Goal: Task Accomplishment & Management: Manage account settings

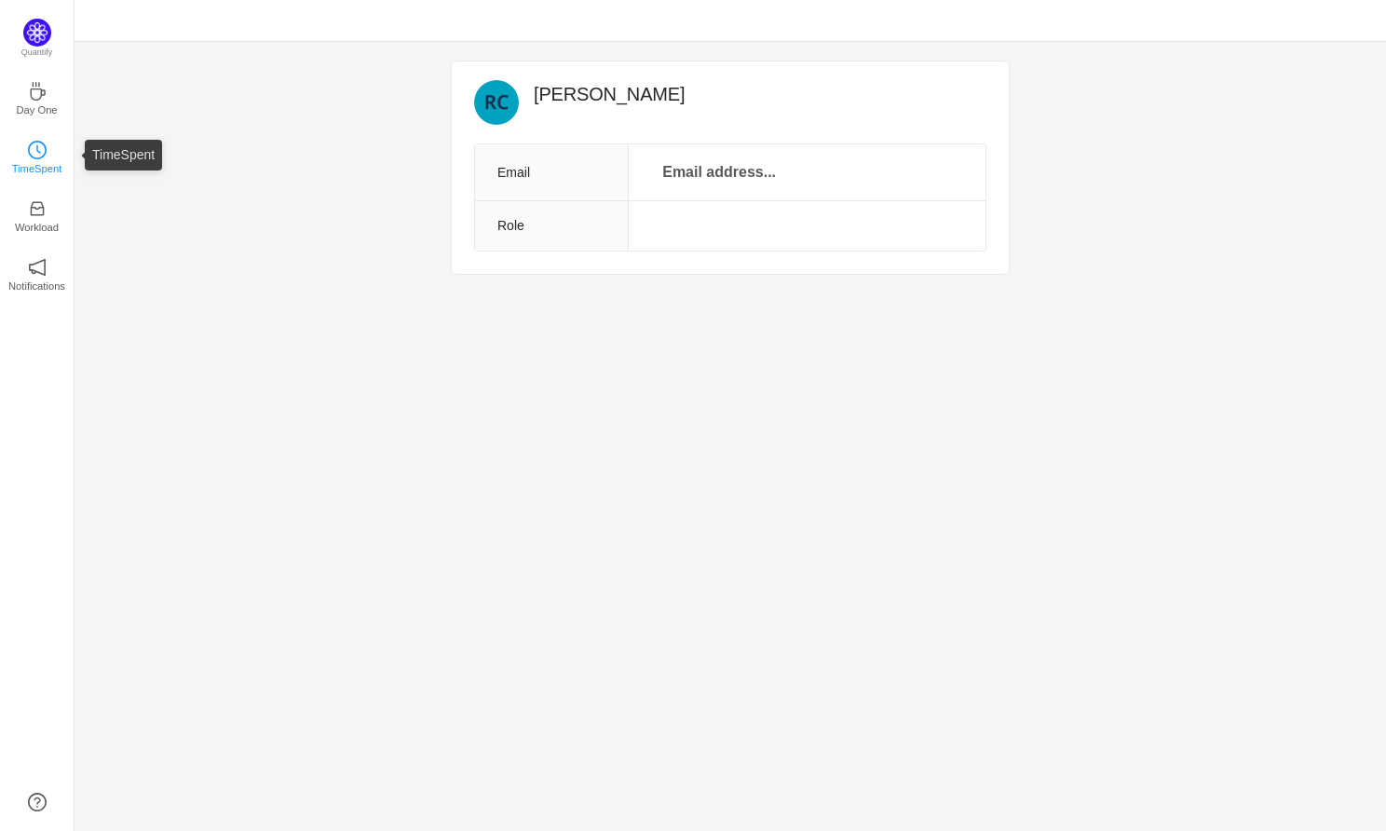
click at [36, 158] on icon "icon: clock-circle" at bounding box center [37, 150] width 19 height 19
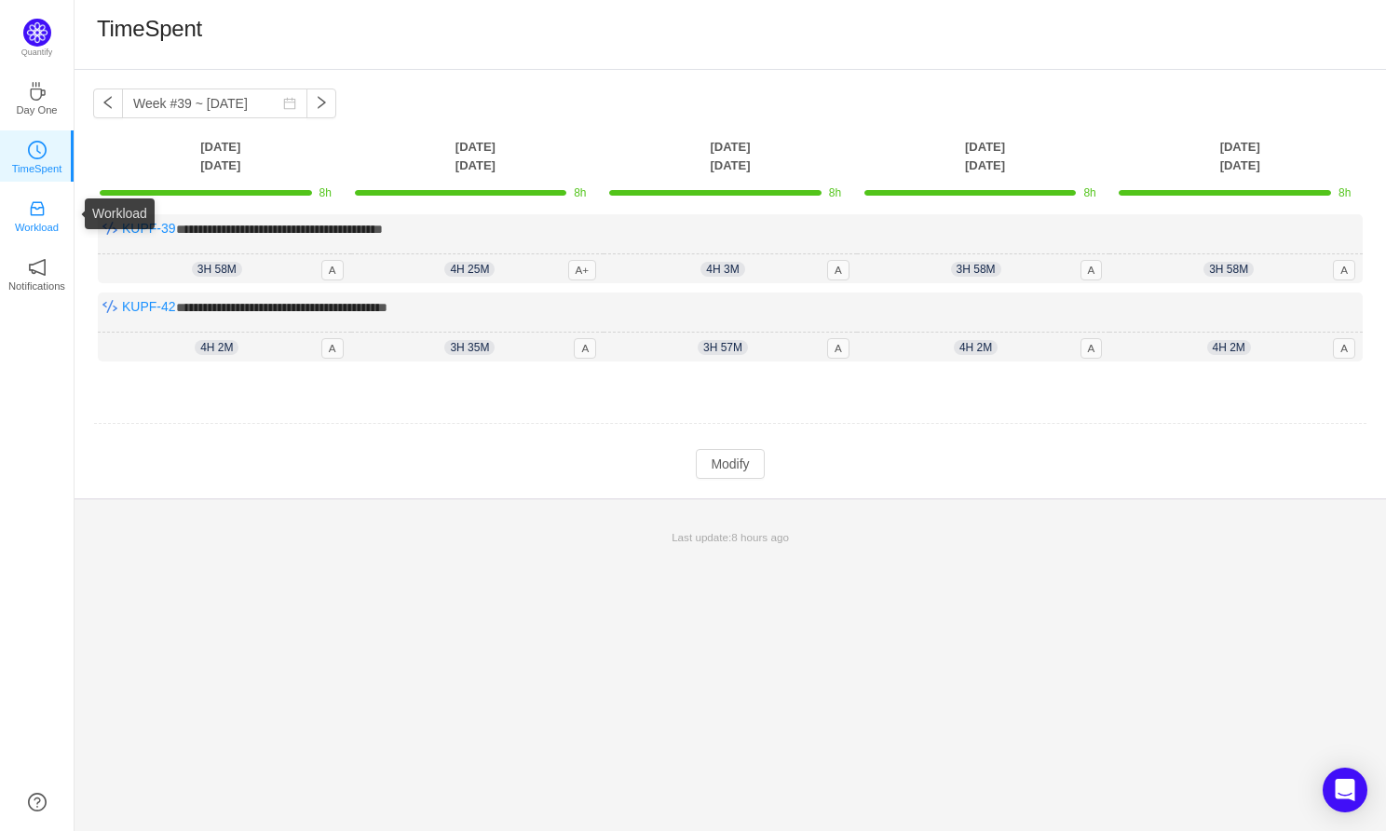
click at [37, 220] on p "Workload" at bounding box center [37, 227] width 44 height 17
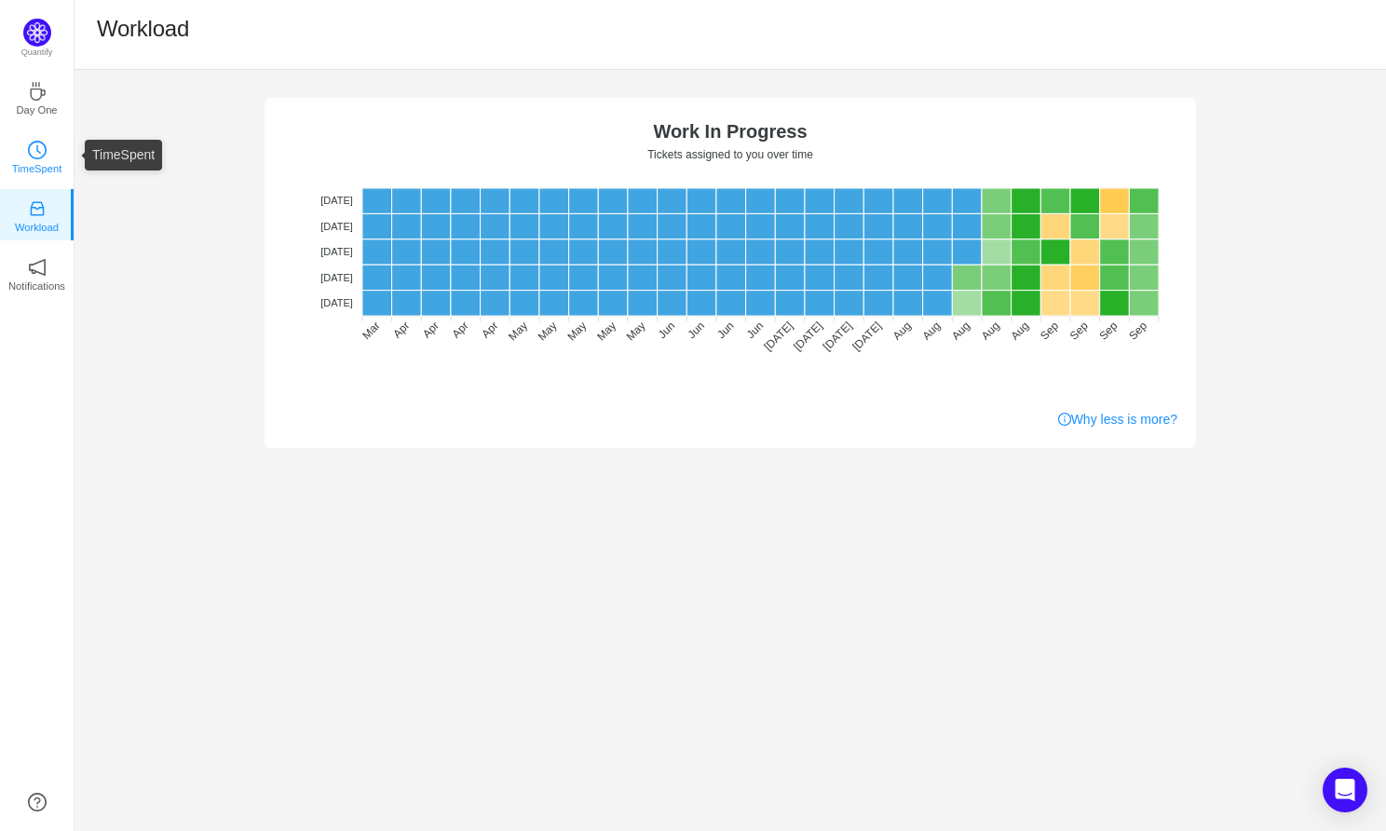
click at [33, 165] on link "TimeSpent" at bounding box center [37, 155] width 19 height 19
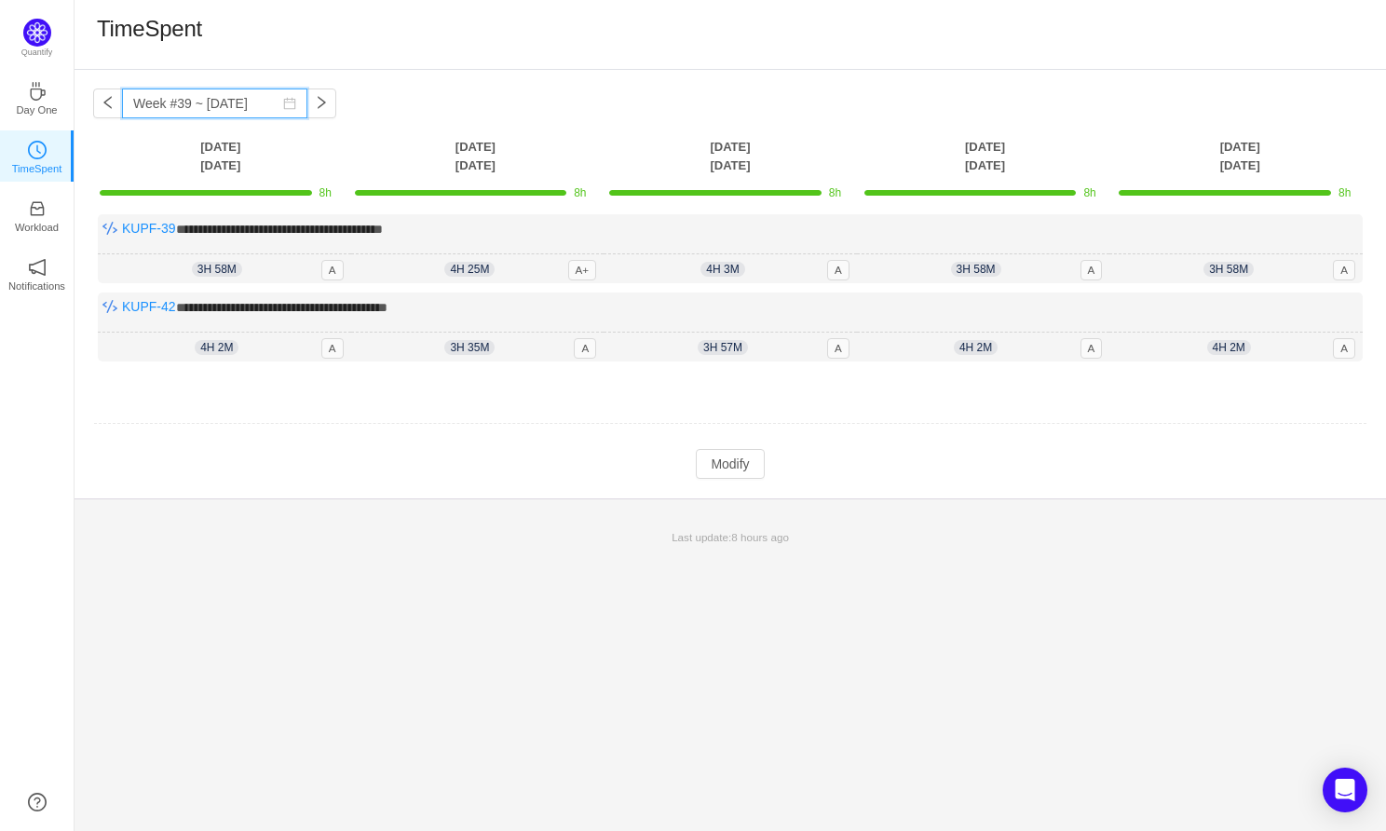
click at [180, 102] on input "Week #39 ~ [DATE]" at bounding box center [214, 103] width 185 height 30
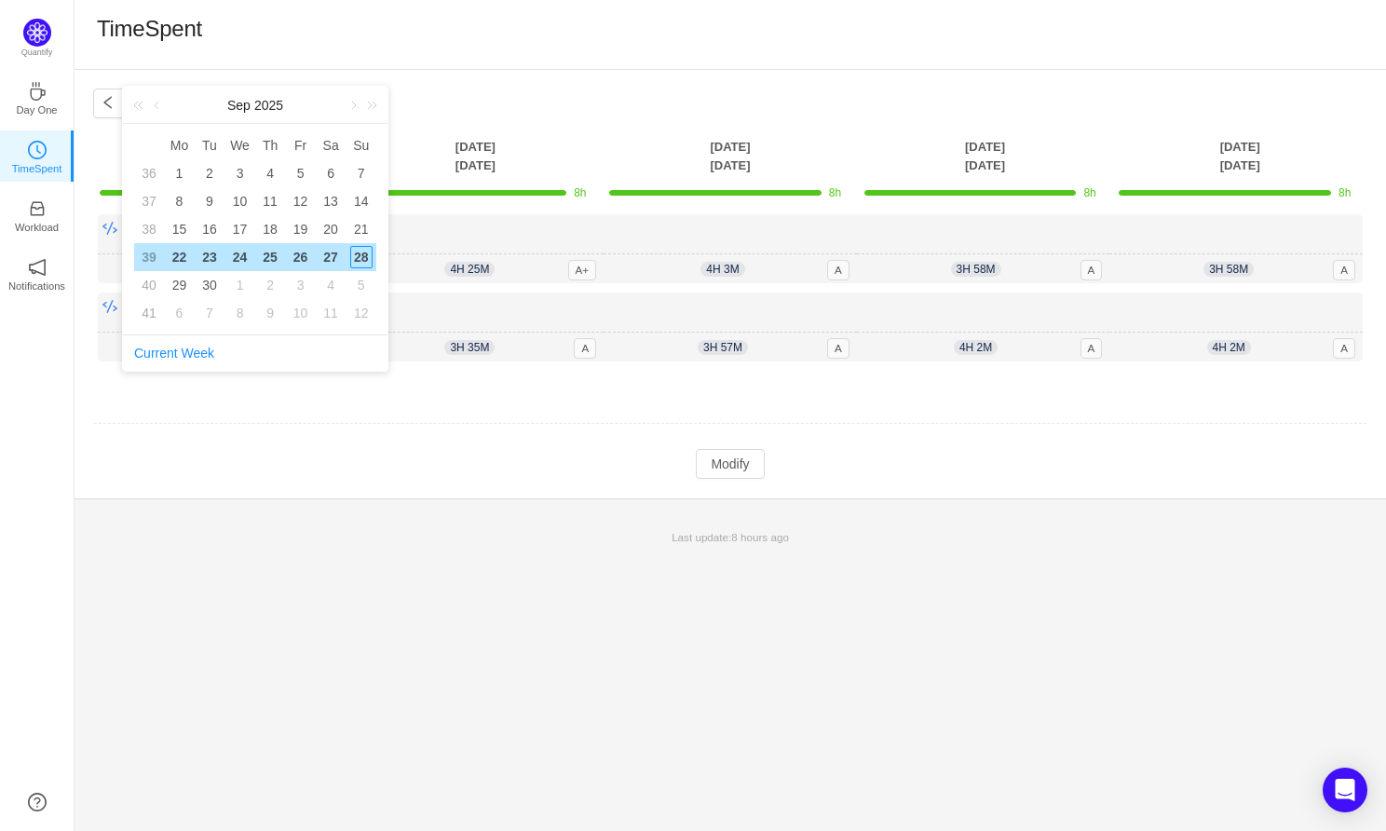
click at [181, 260] on div "22" at bounding box center [179, 257] width 22 height 22
type input "Week #39 ~ [DATE]"
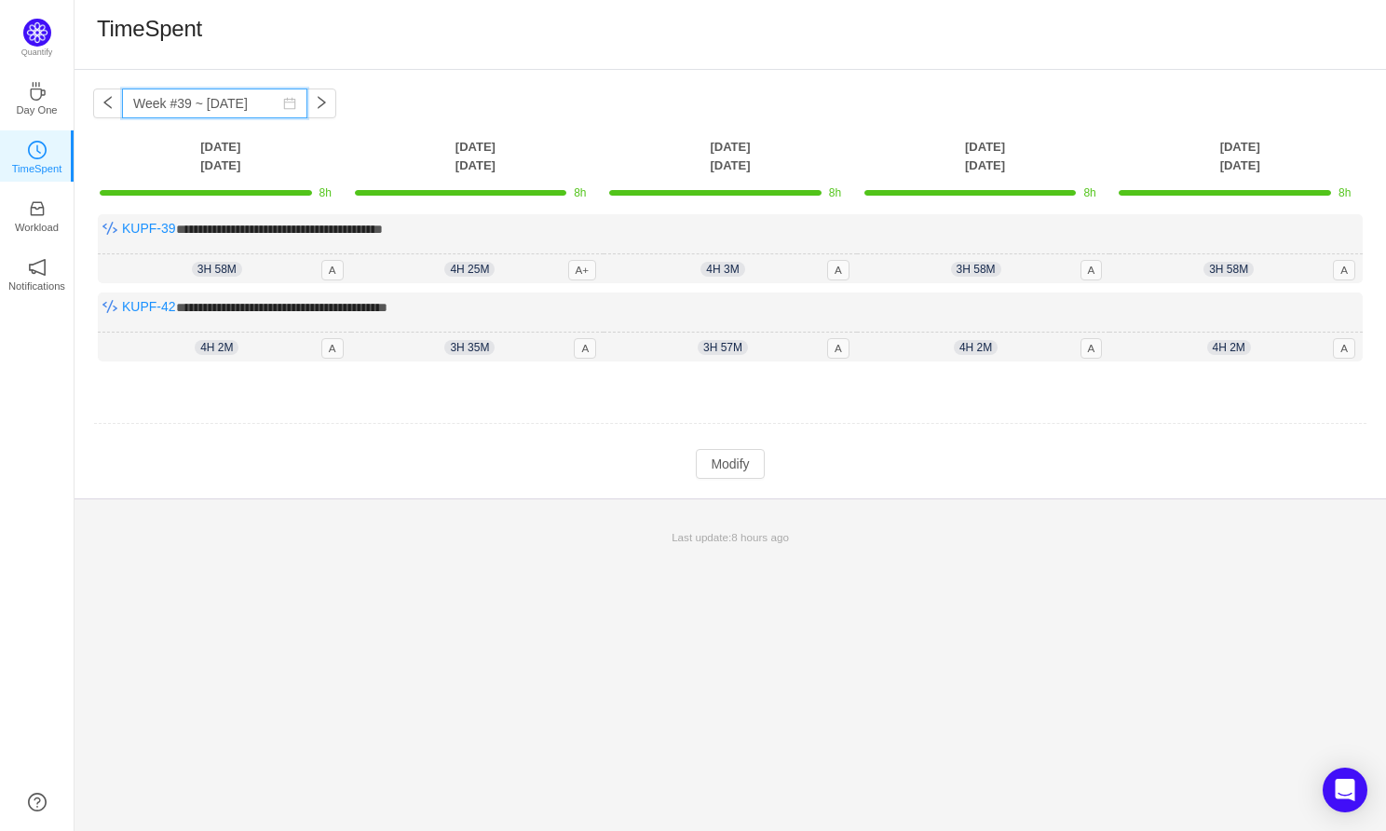
click at [204, 104] on input "Week #39 ~ [DATE]" at bounding box center [214, 103] width 185 height 30
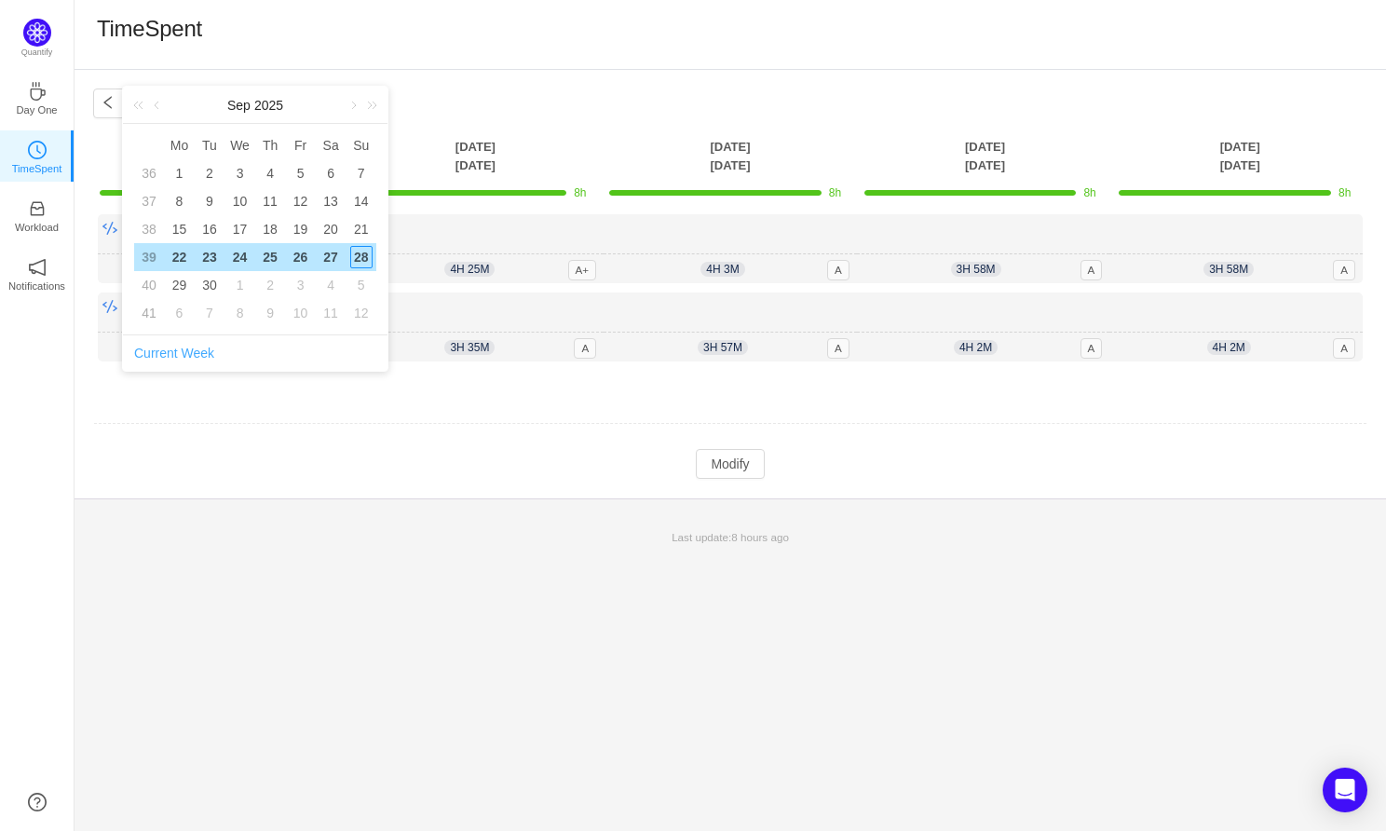
click at [166, 352] on link "Current Week" at bounding box center [174, 353] width 80 height 15
click at [179, 251] on div "22" at bounding box center [179, 257] width 22 height 22
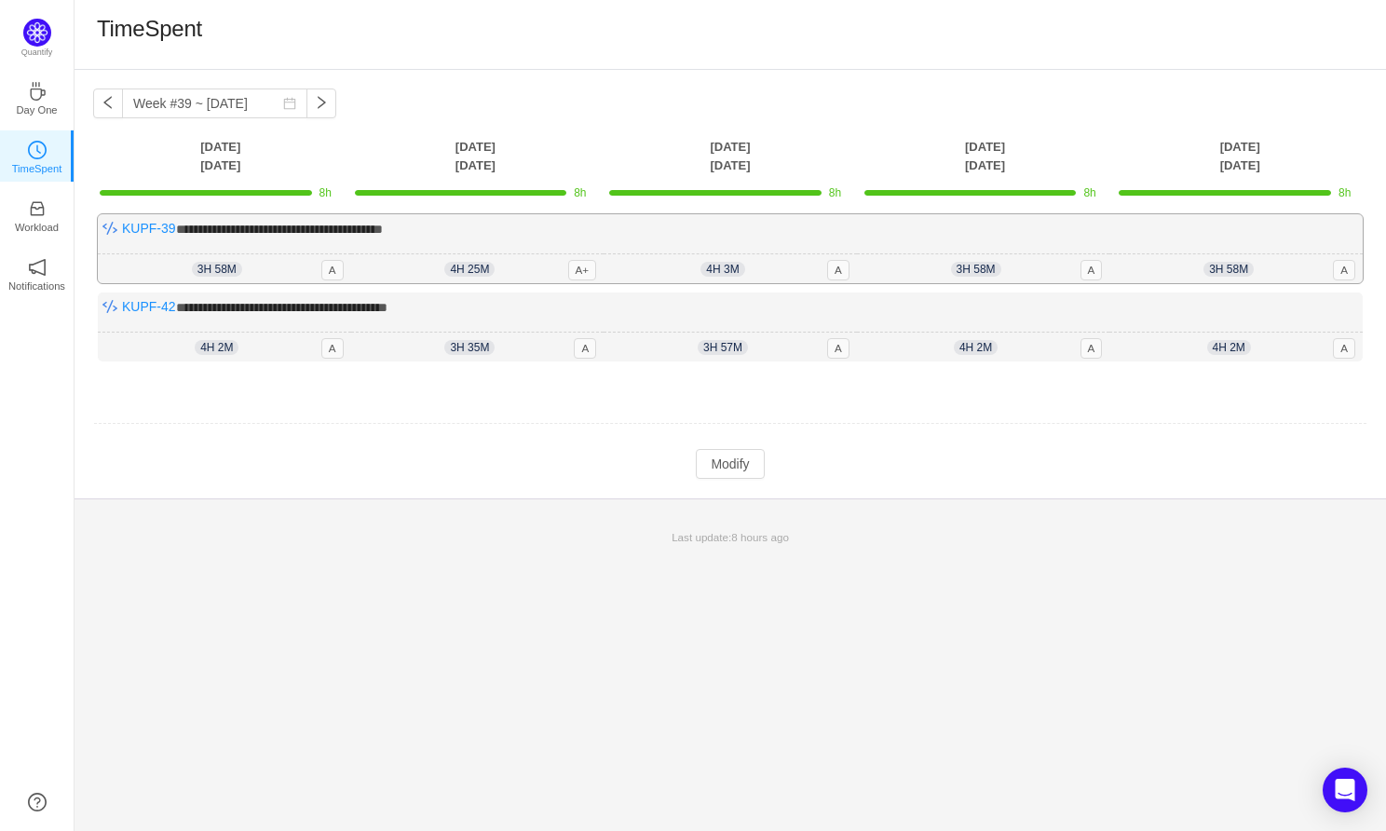
click at [179, 254] on div "3h 58m 3h 58m A" at bounding box center [224, 269] width 253 height 30
click at [29, 105] on p "Day One" at bounding box center [36, 110] width 41 height 17
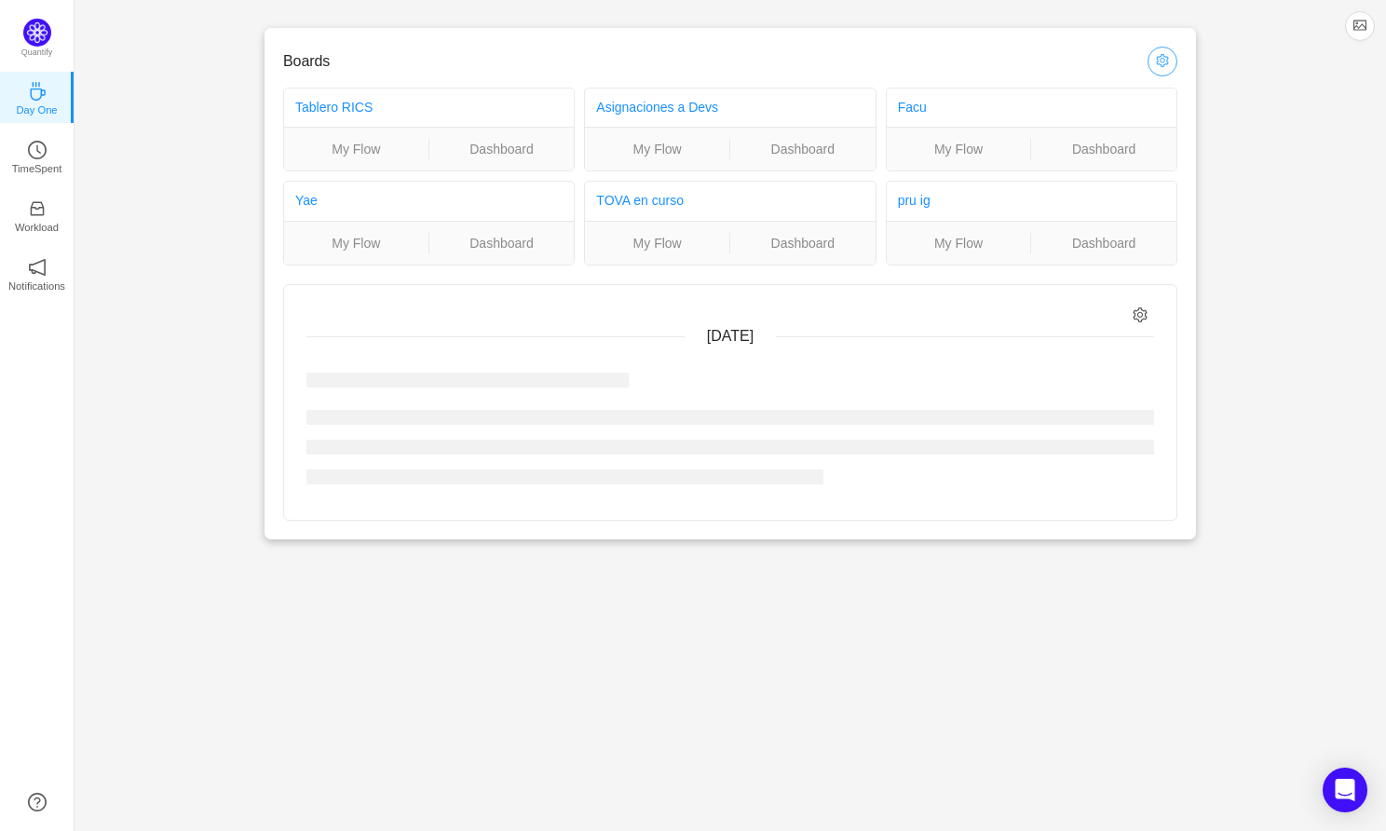
click at [1170, 62] on button "button" at bounding box center [1163, 62] width 30 height 30
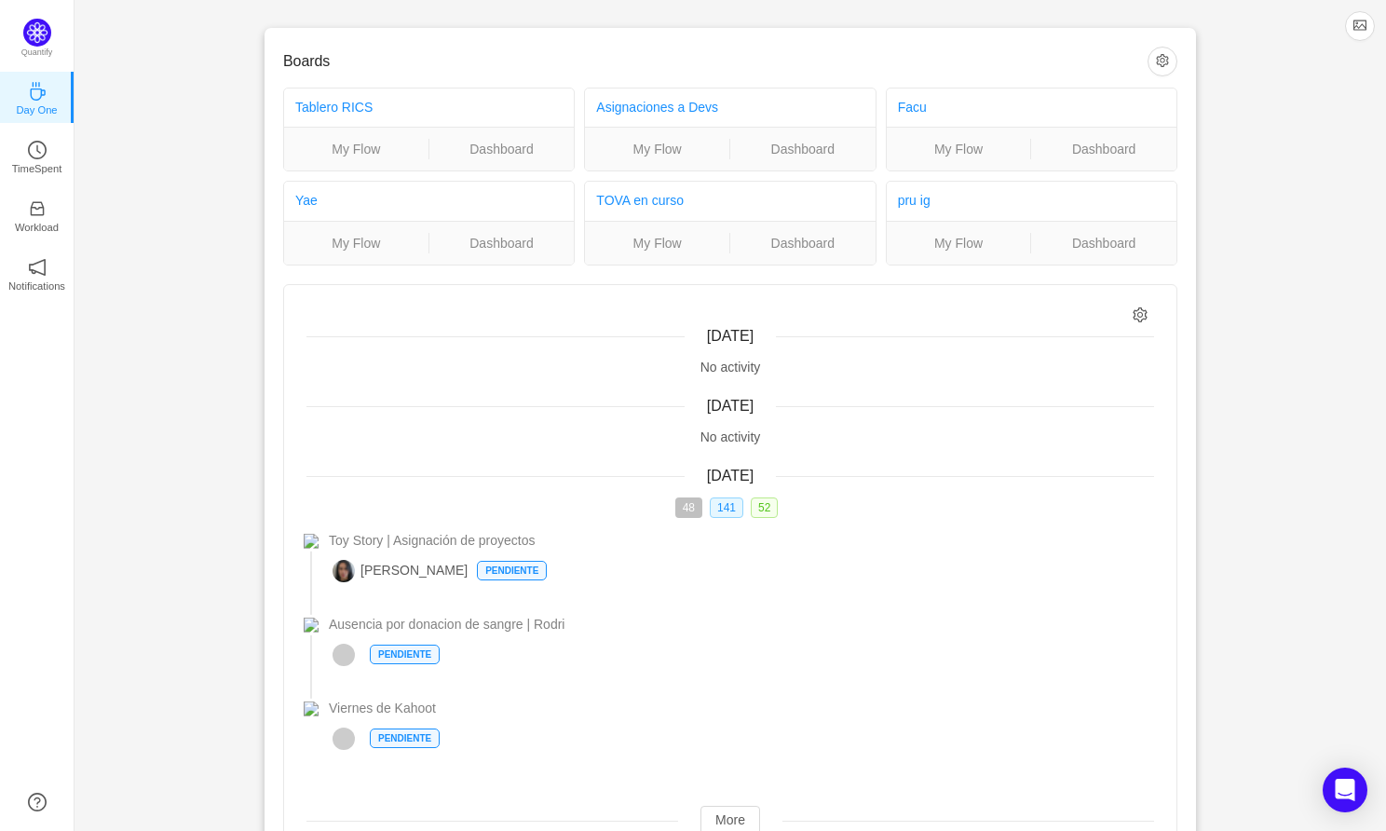
click at [741, 473] on span "[DATE]" at bounding box center [730, 476] width 47 height 16
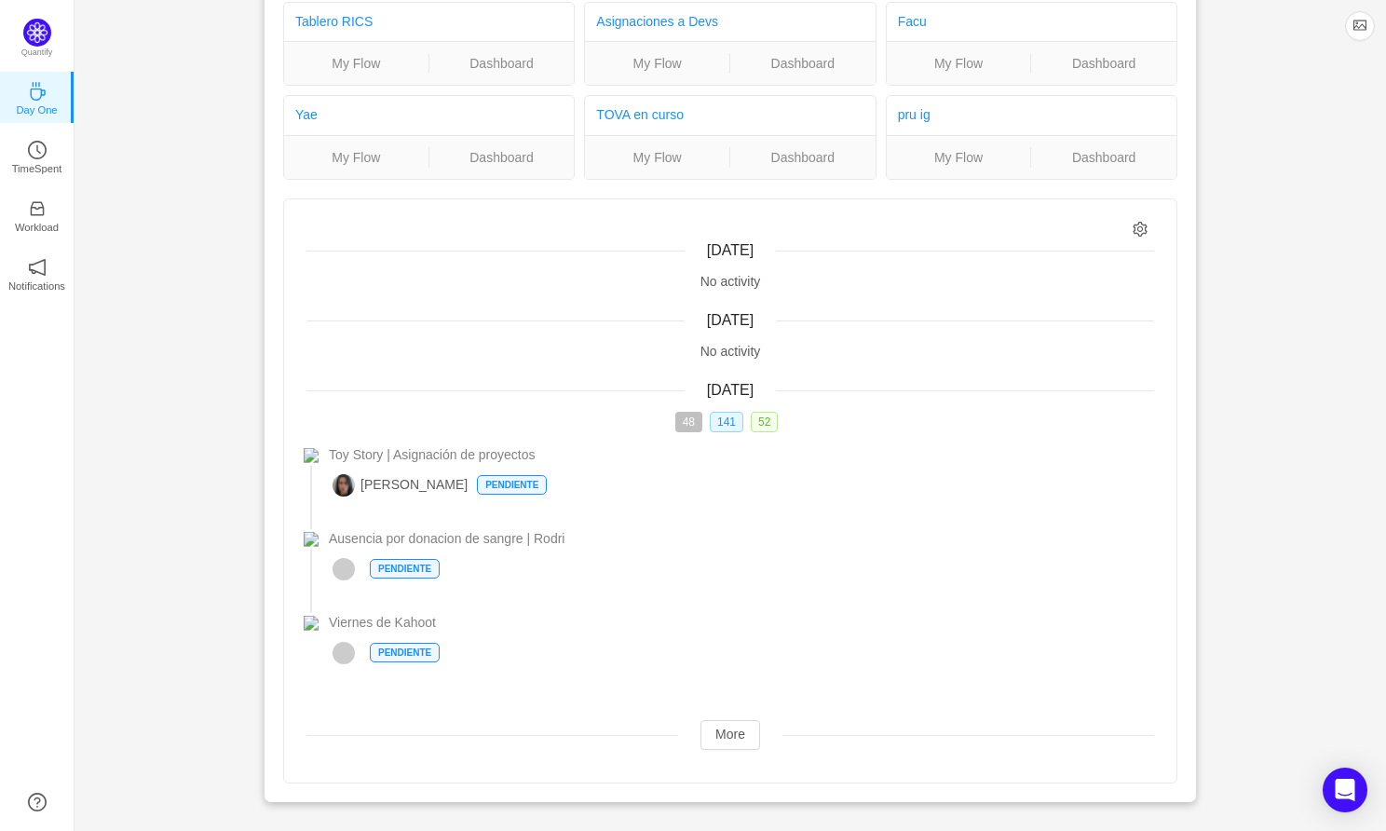
scroll to position [87, 0]
click at [743, 731] on button "More" at bounding box center [731, 734] width 60 height 30
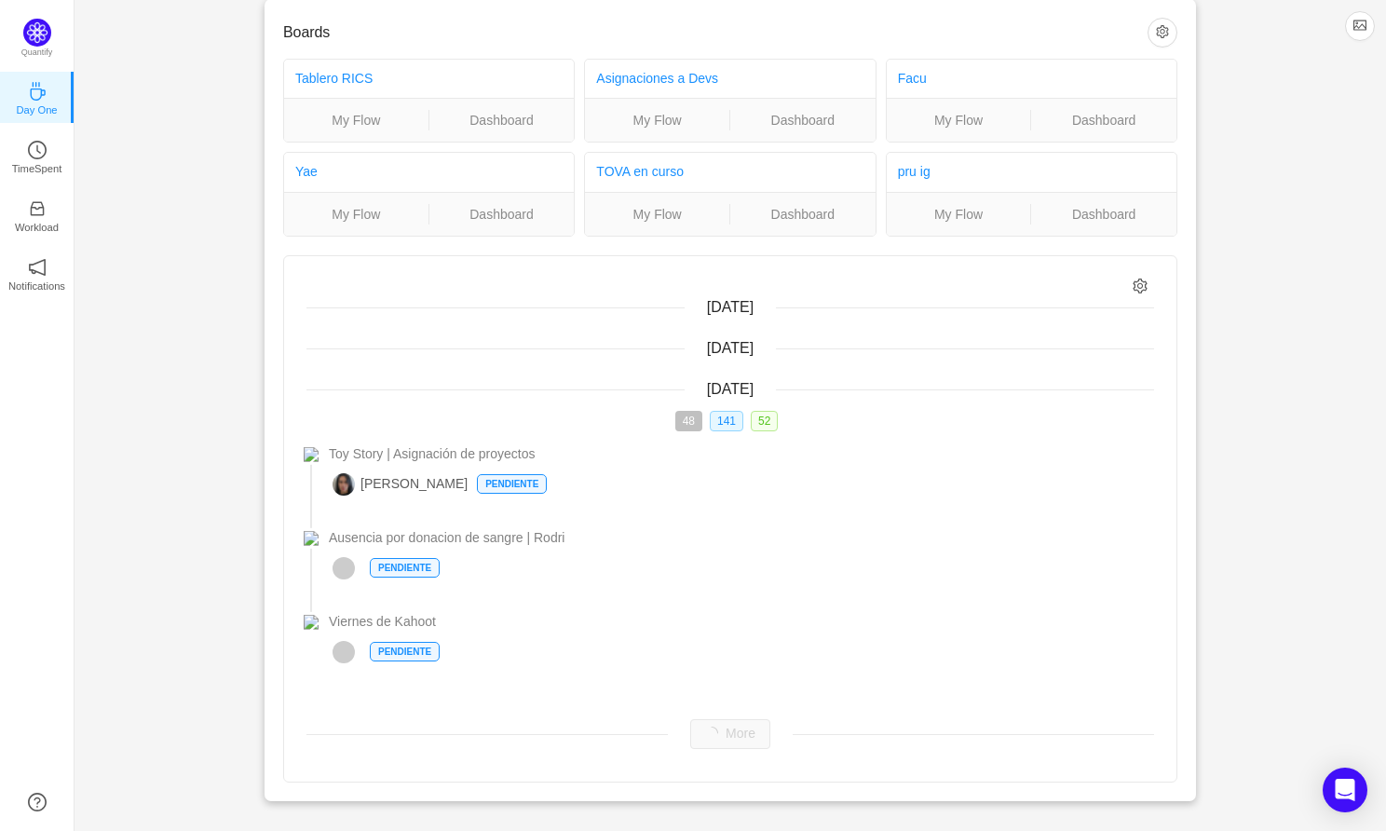
scroll to position [0, 0]
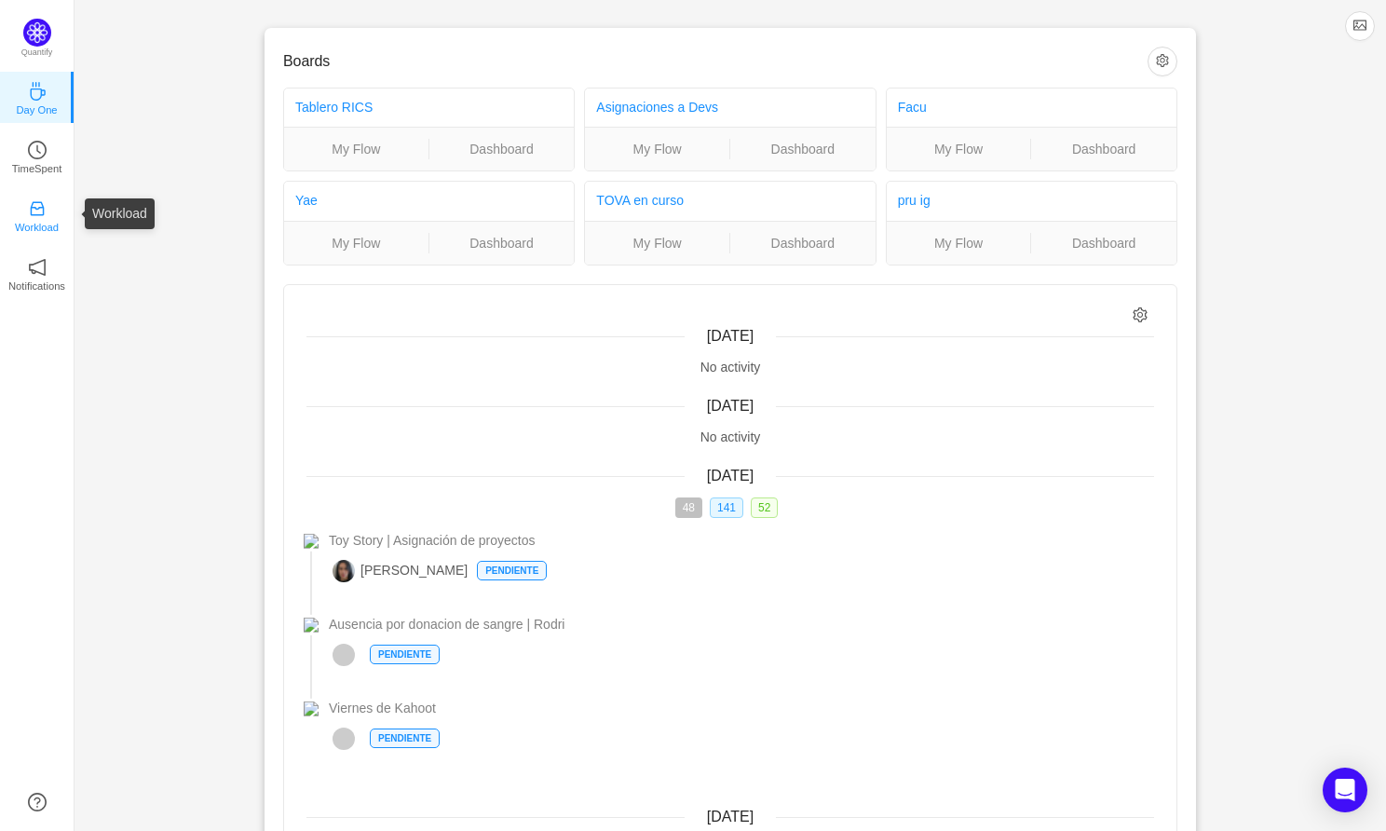
click at [43, 206] on icon "icon: inbox" at bounding box center [37, 208] width 19 height 19
click at [36, 37] on img at bounding box center [37, 33] width 28 height 28
click at [42, 34] on img at bounding box center [37, 33] width 28 height 28
click at [39, 102] on p "Day One" at bounding box center [36, 110] width 41 height 17
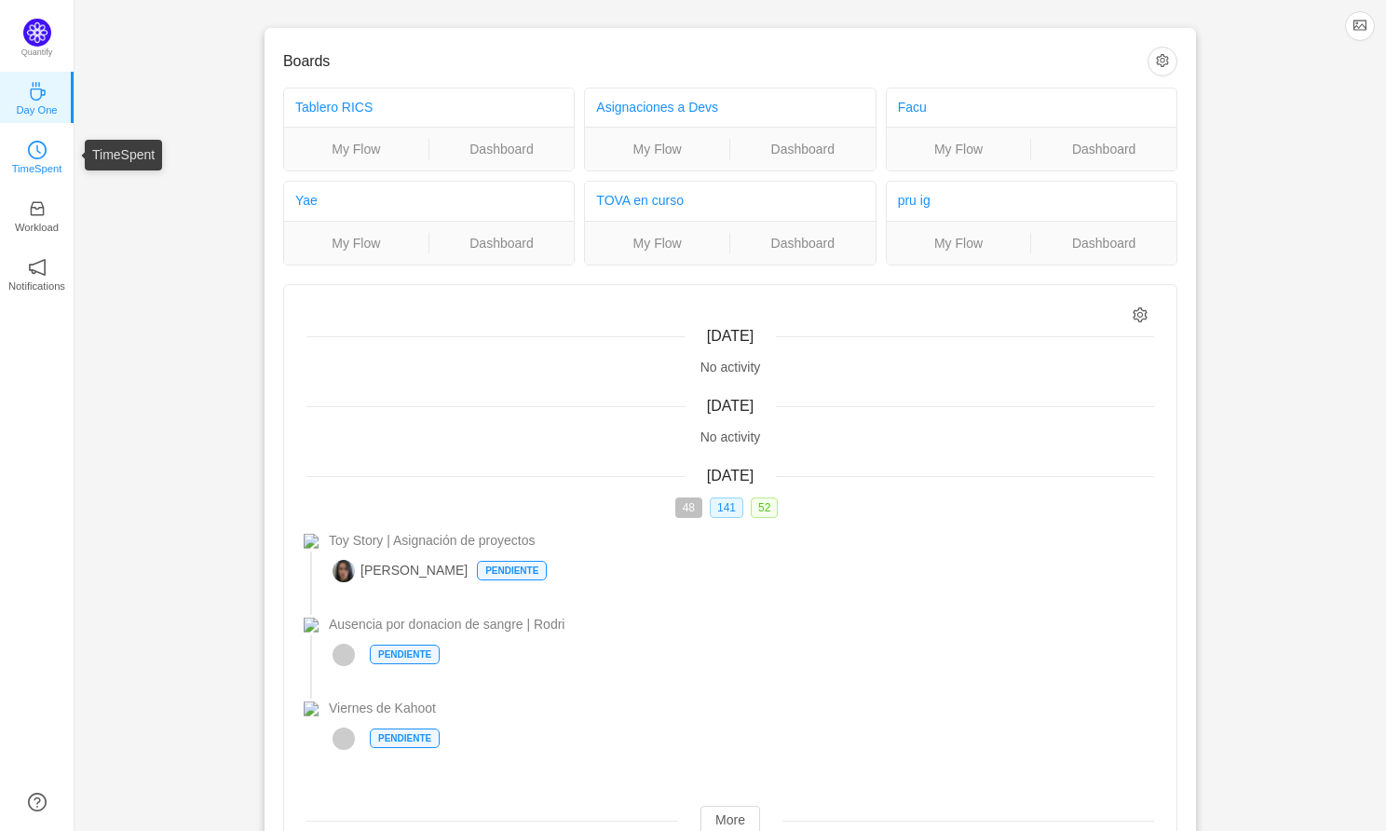
click at [30, 158] on icon "icon: clock-circle" at bounding box center [37, 150] width 19 height 19
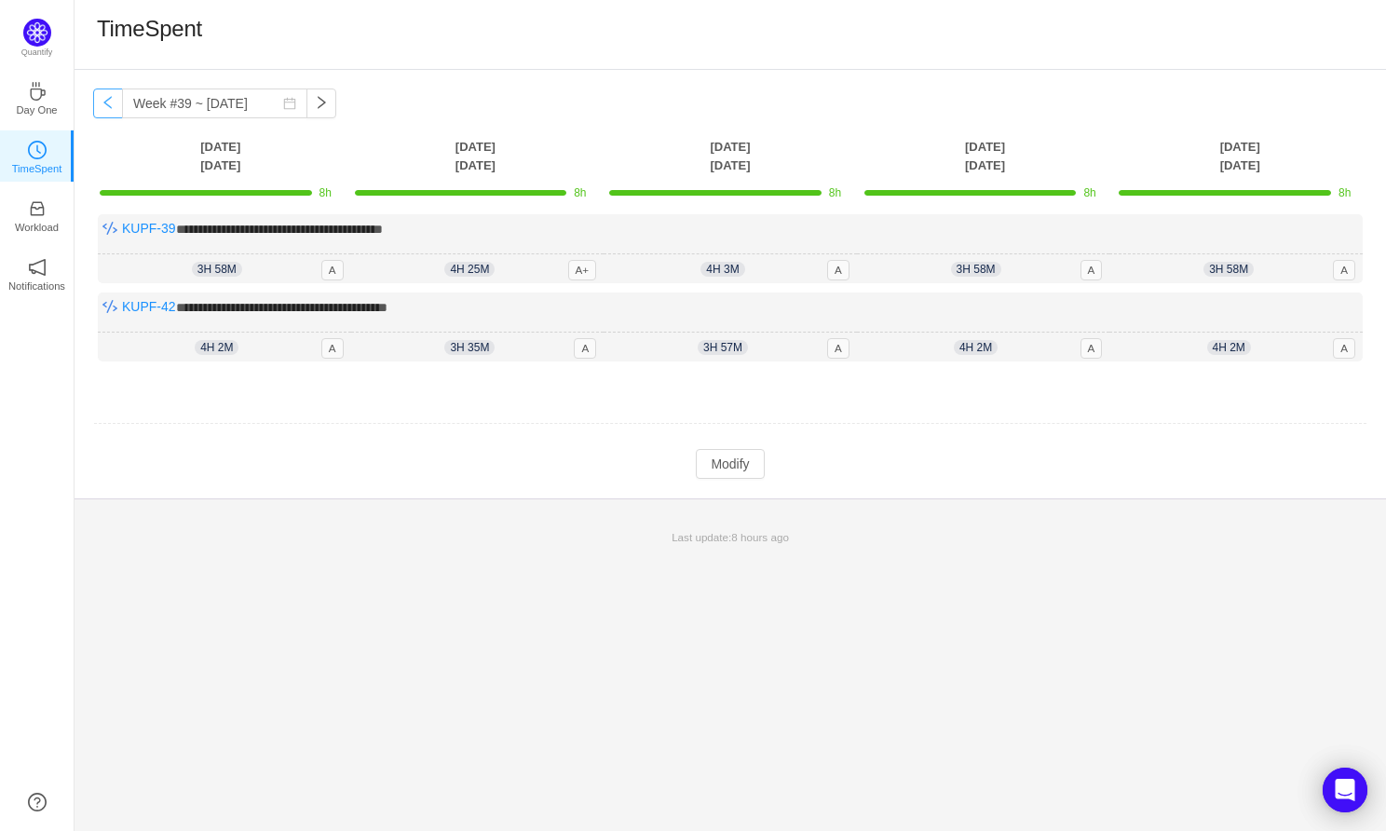
click at [104, 103] on button "button" at bounding box center [108, 103] width 30 height 30
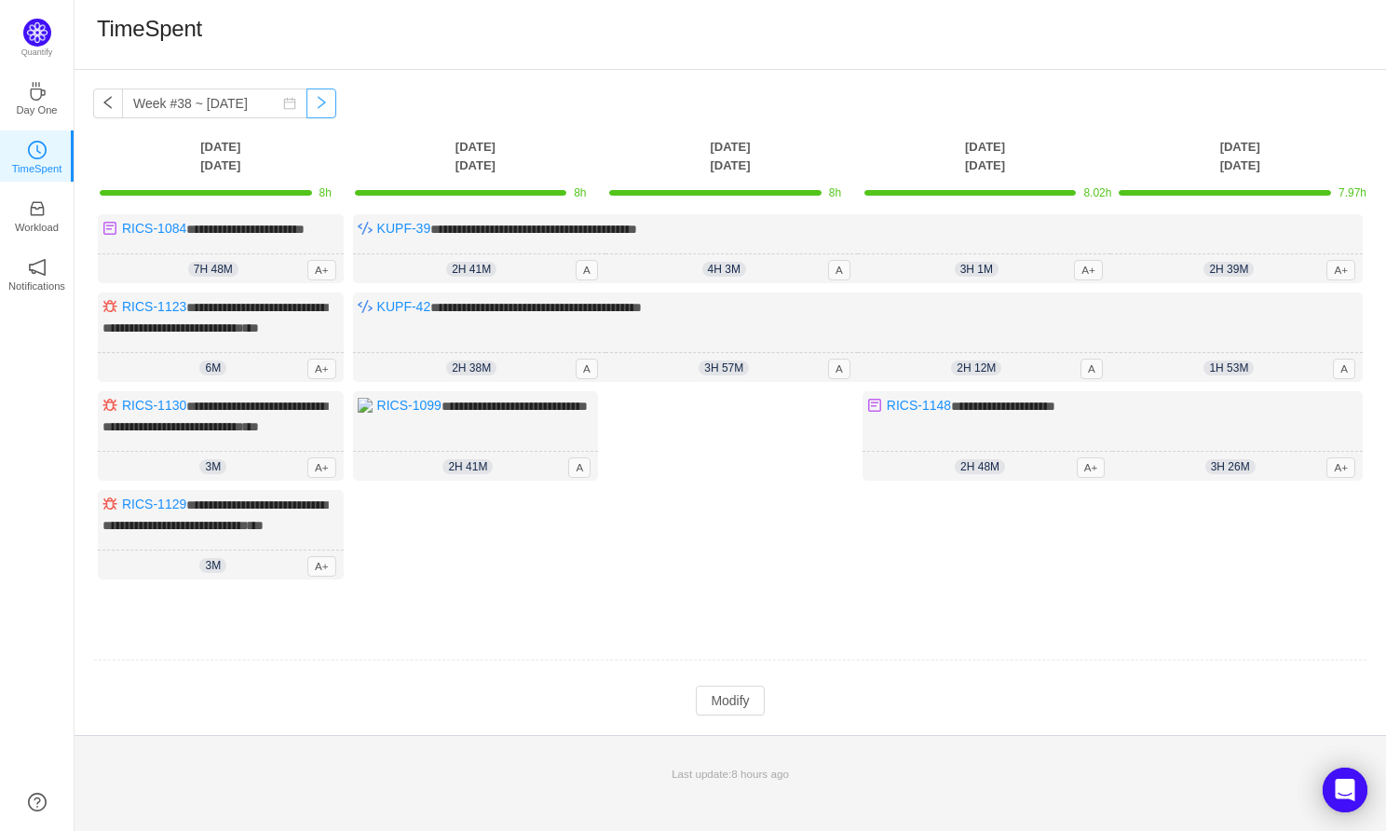
click at [306, 105] on button "button" at bounding box center [321, 103] width 30 height 30
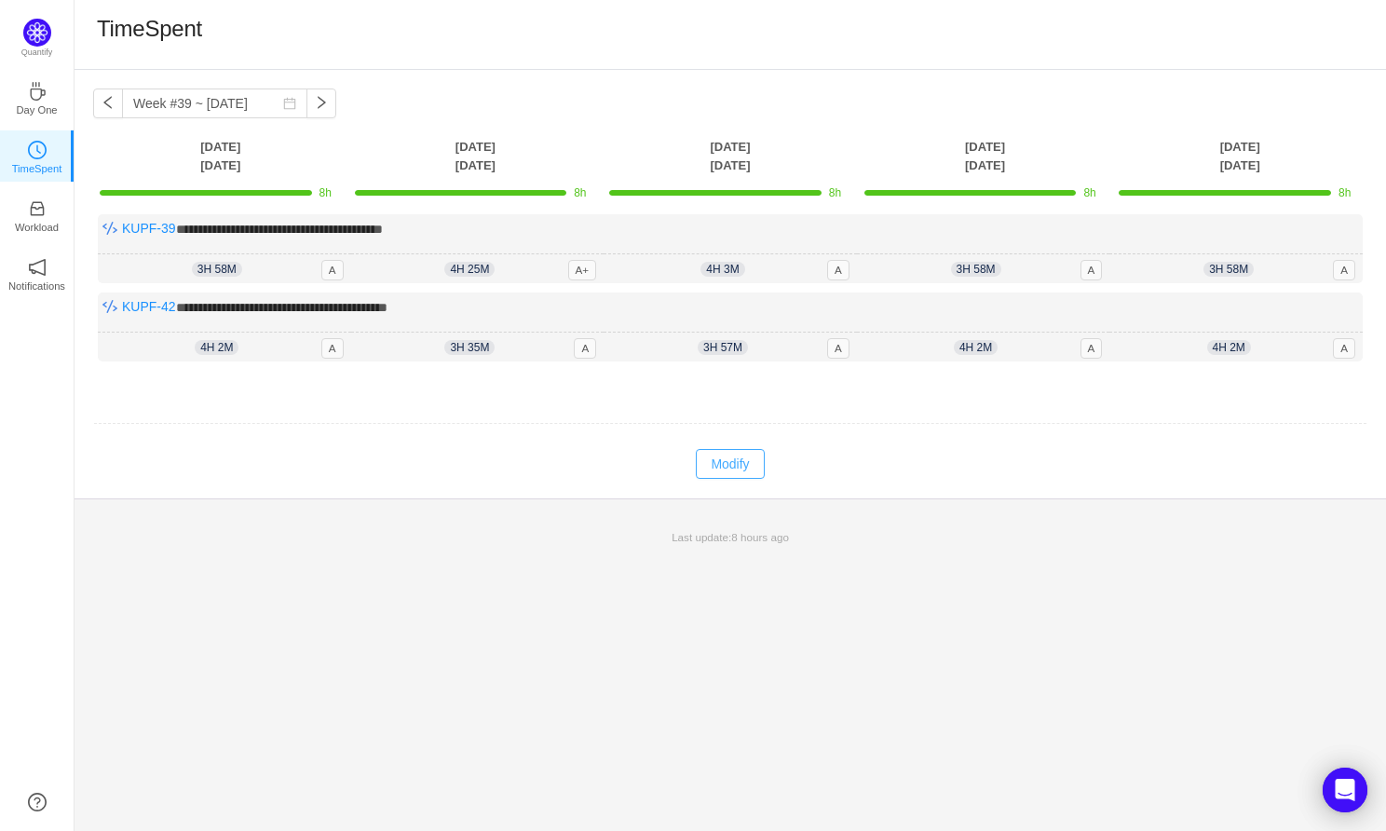
click at [727, 452] on button "Modify" at bounding box center [730, 464] width 68 height 30
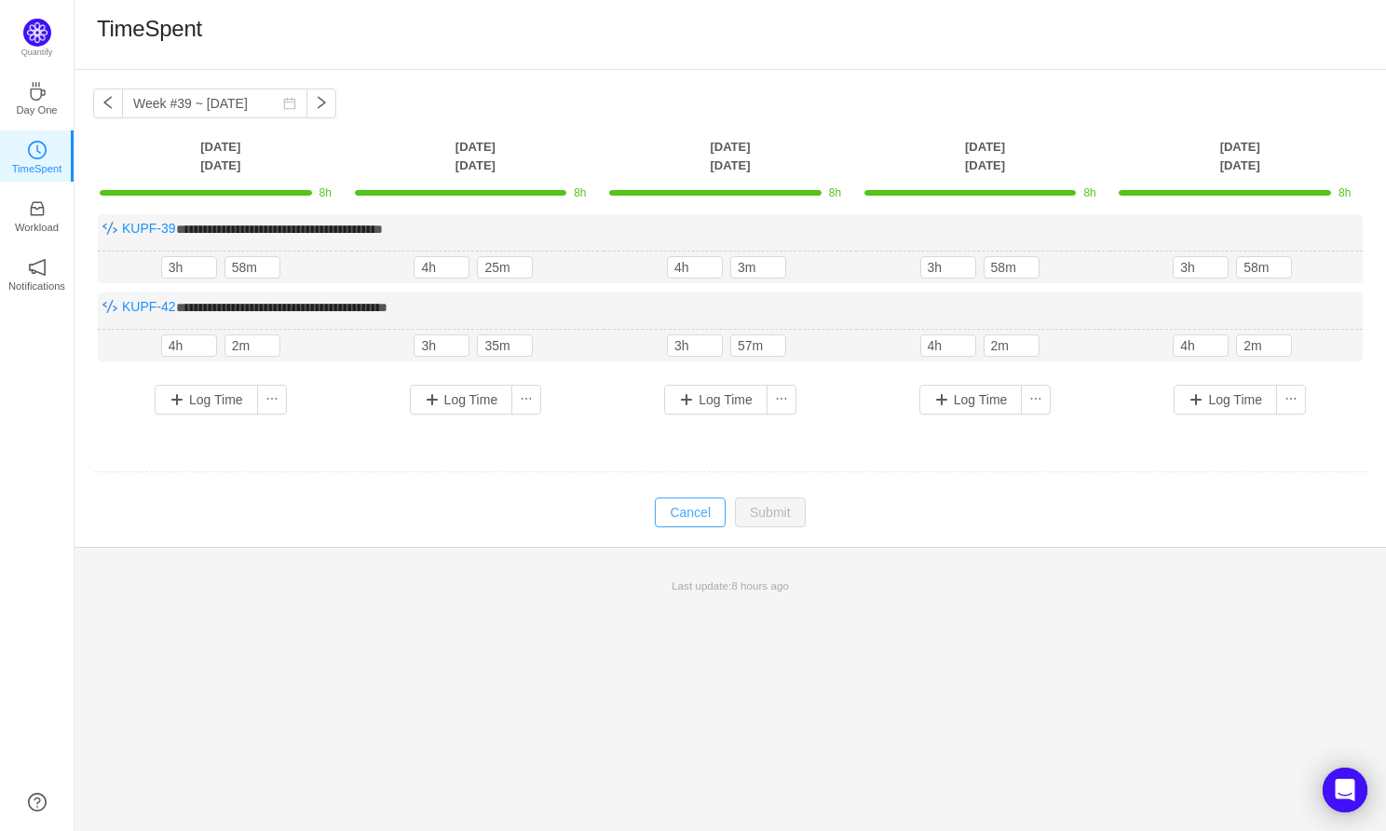
click at [675, 513] on button "Cancel" at bounding box center [690, 512] width 71 height 30
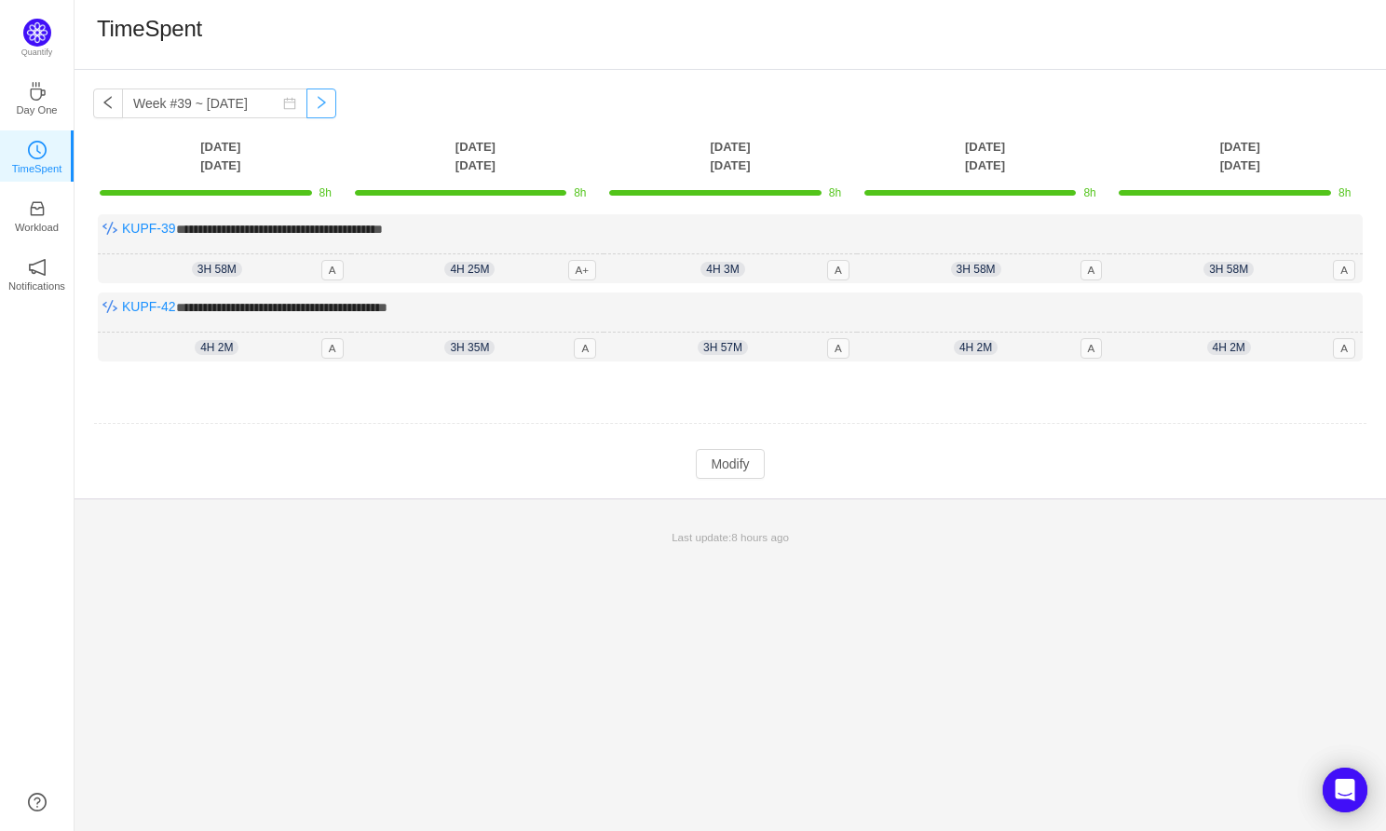
click at [306, 102] on button "button" at bounding box center [321, 103] width 30 height 30
type input "Week #39 ~ [DATE]"
